Goal: Task Accomplishment & Management: Complete application form

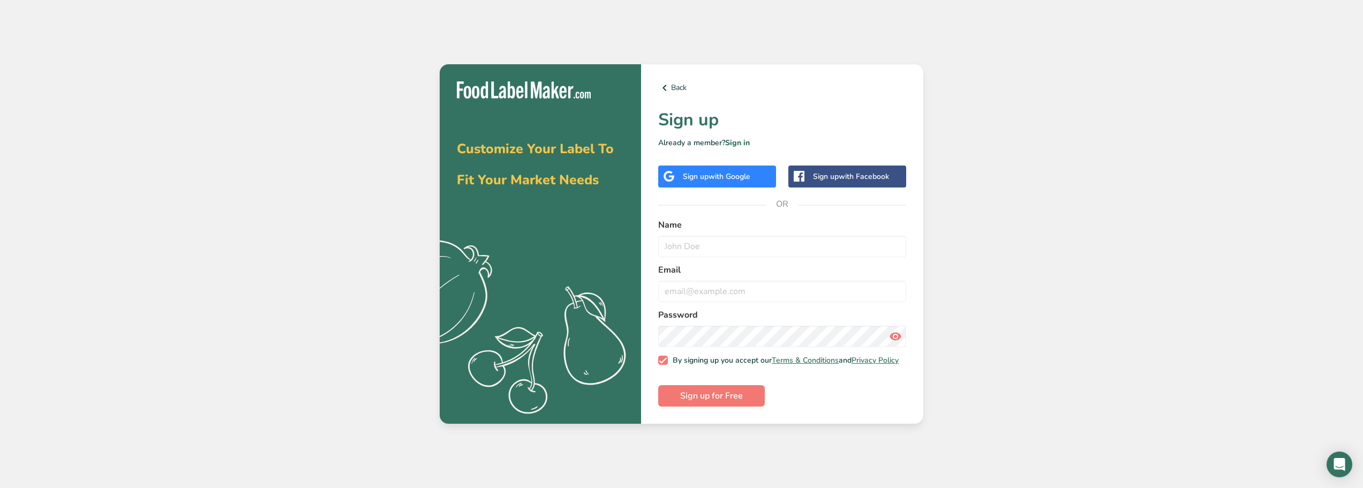
click at [728, 173] on span "with Google" at bounding box center [729, 176] width 42 height 10
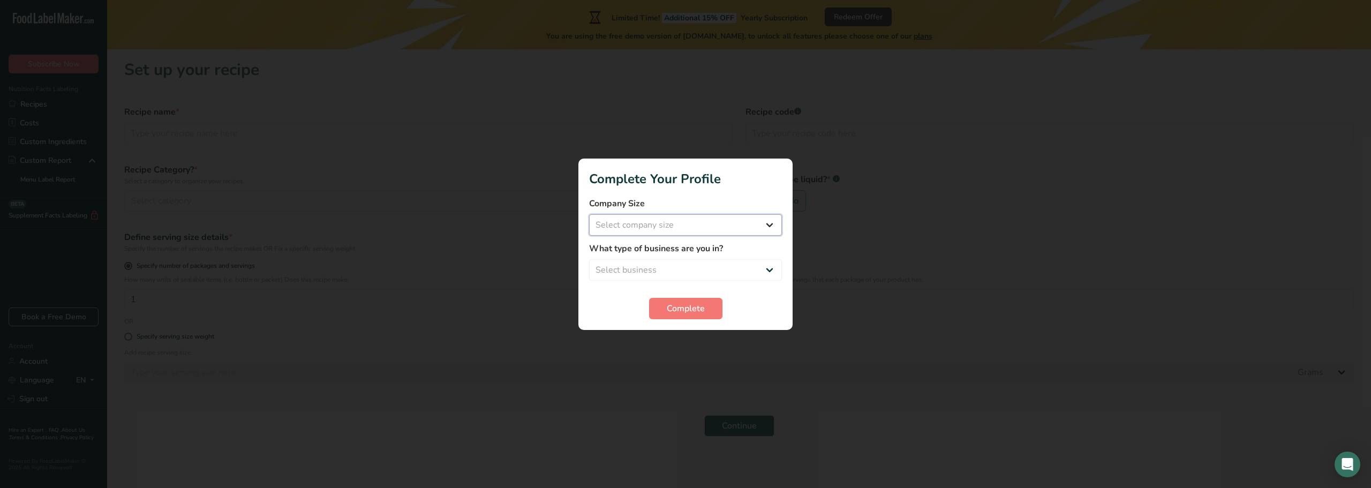
click at [723, 230] on select "Select company size Fewer than 10 Employees 10 to 50 Employees 51 to 500 Employ…" at bounding box center [685, 224] width 193 height 21
select select "1"
click at [589, 214] on select "Select company size Fewer than 10 Employees 10 to 50 Employees 51 to 500 Employ…" at bounding box center [685, 224] width 193 height 21
click at [707, 273] on select "Select business Packaged Food Manufacturer Restaurant & Cafe Bakery Meal Plans …" at bounding box center [685, 269] width 193 height 21
select select "8"
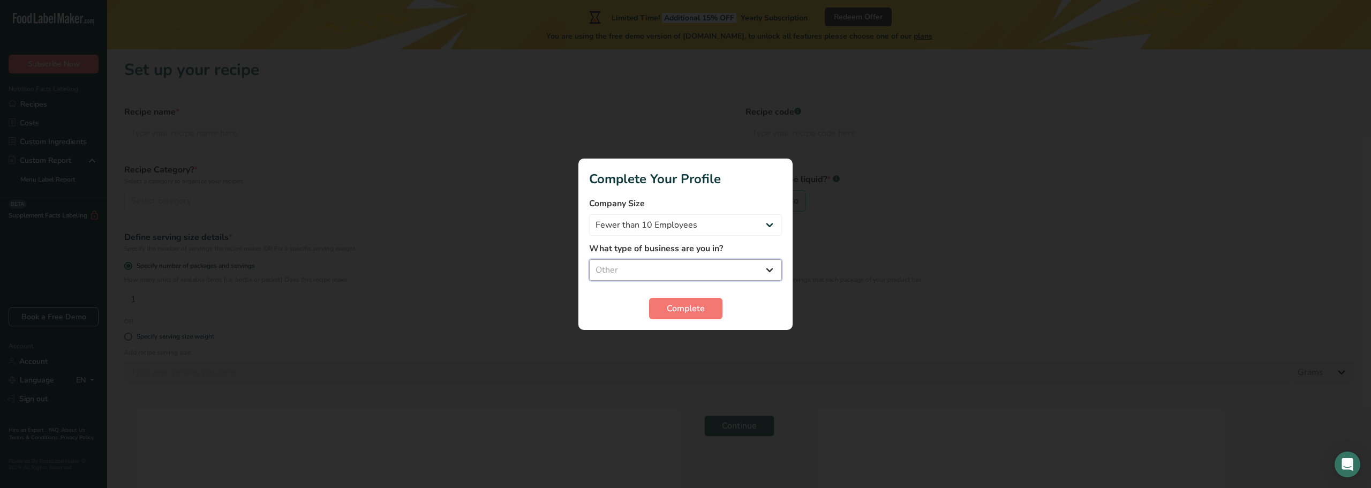
click at [589, 259] on select "Select business Packaged Food Manufacturer Restaurant & Cafe Bakery Meal Plans …" at bounding box center [685, 269] width 193 height 21
click at [702, 304] on span "Complete" at bounding box center [686, 308] width 38 height 13
